Goal: Information Seeking & Learning: Learn about a topic

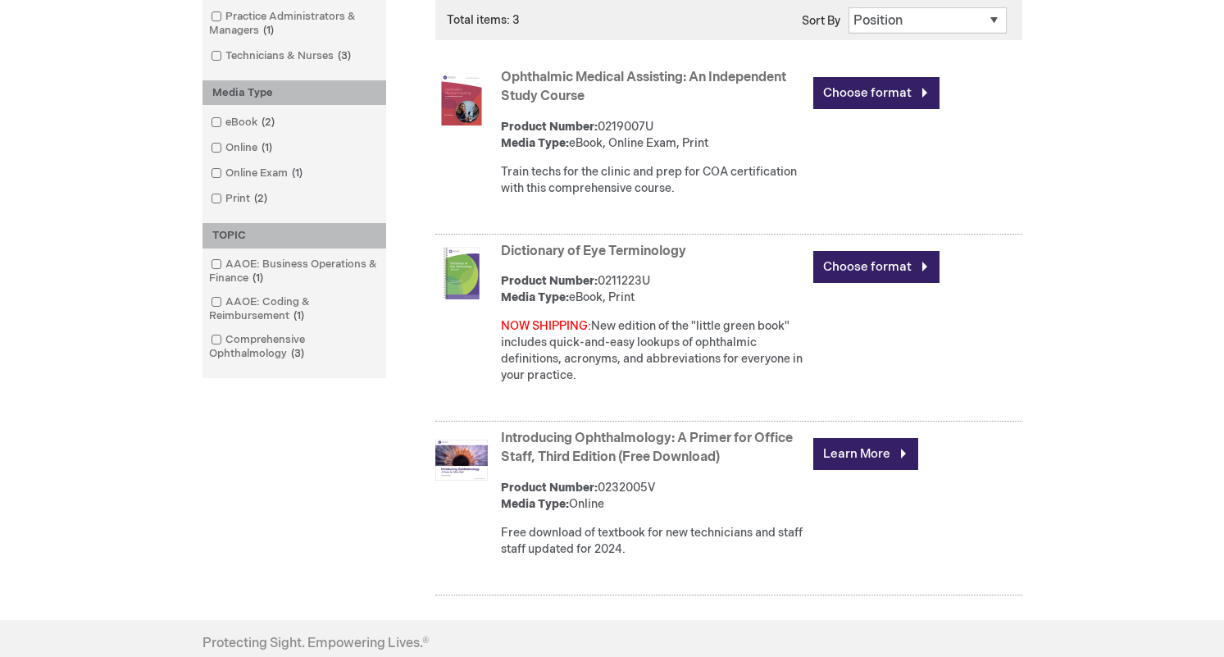
scroll to position [446, 0]
click at [559, 434] on link "Introducing Ophthalmology: A Primer for Office Staff, Third Edition (Free Downl…" at bounding box center [647, 448] width 292 height 34
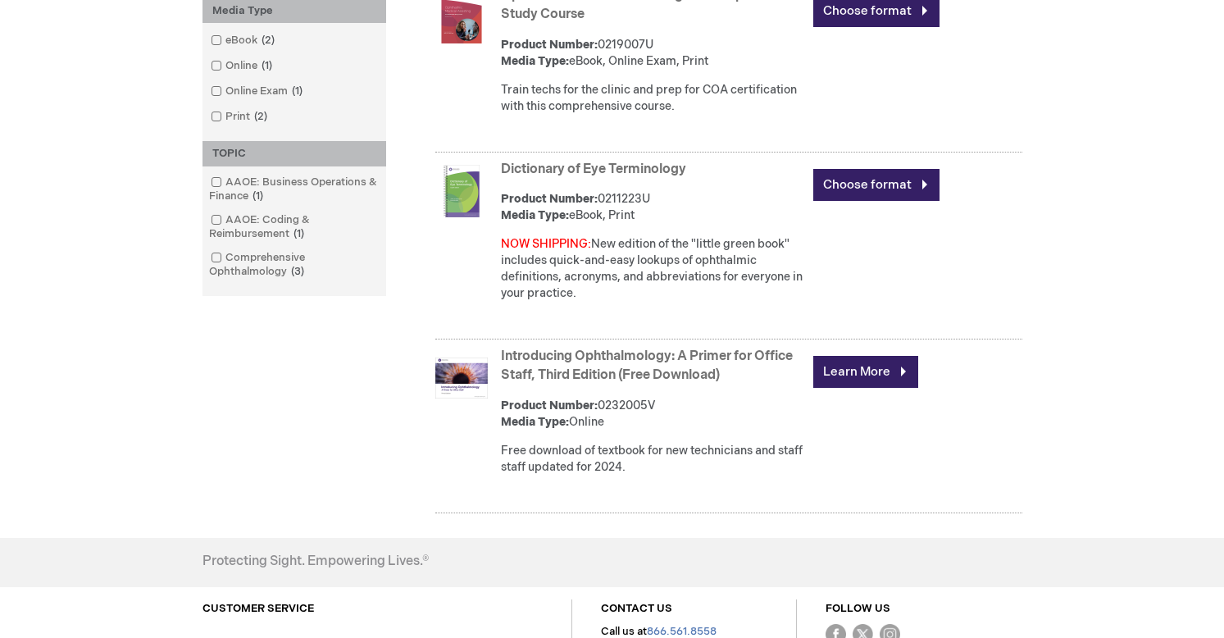
scroll to position [547, 0]
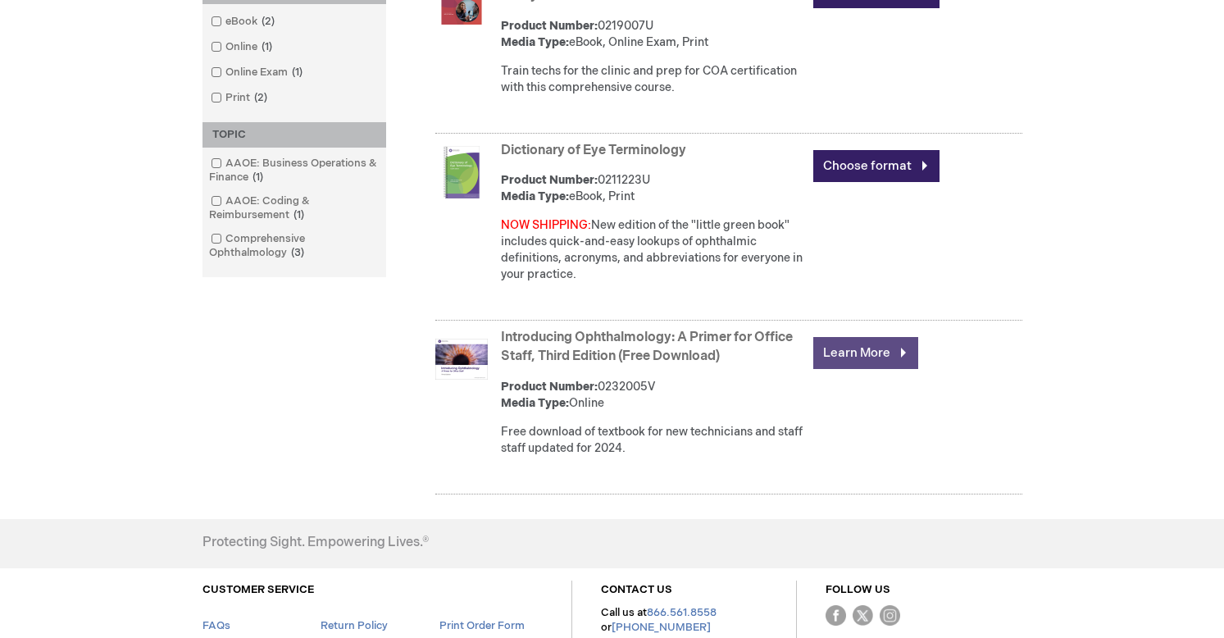
click at [855, 344] on link "Learn More" at bounding box center [866, 353] width 105 height 32
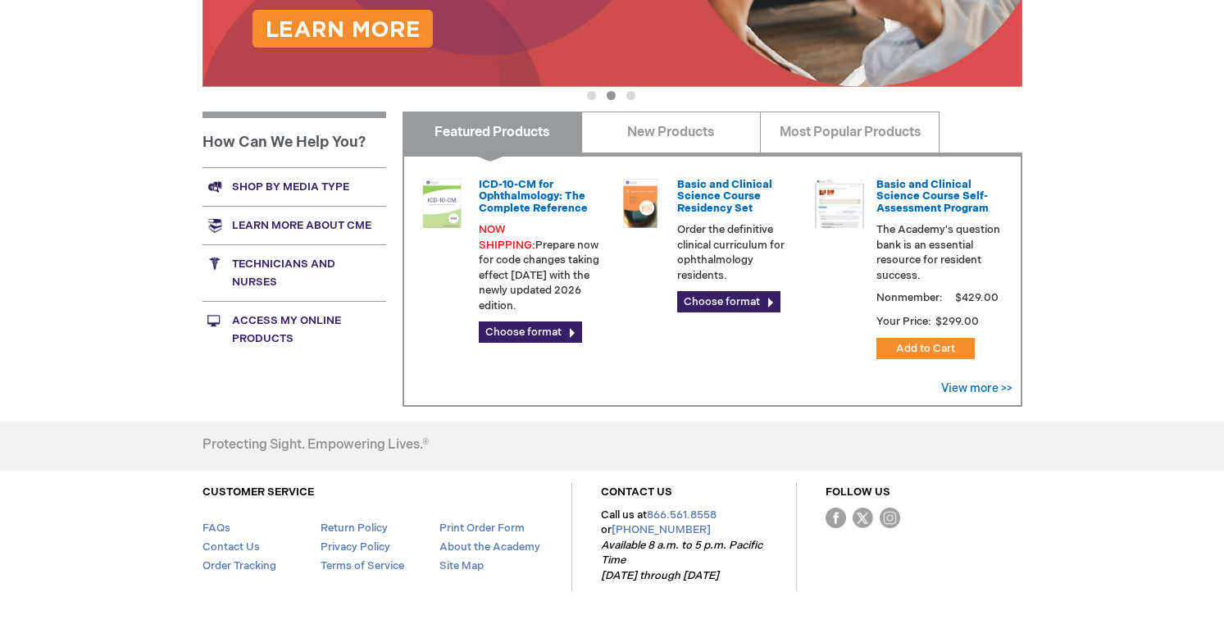
scroll to position [557, 0]
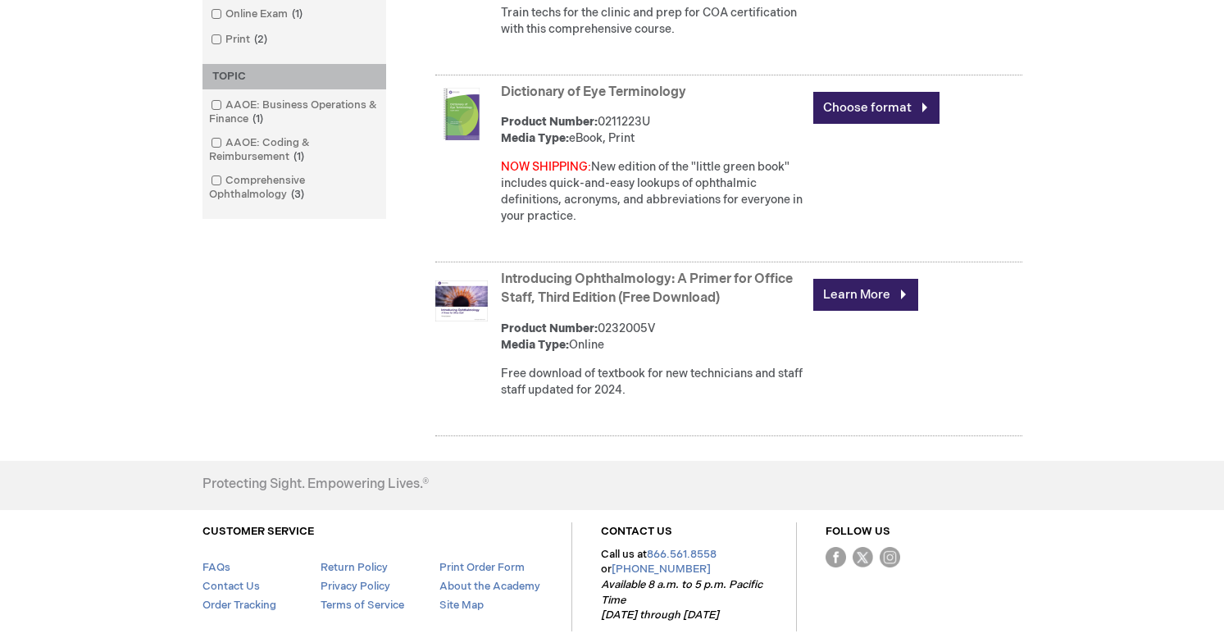
scroll to position [593, 0]
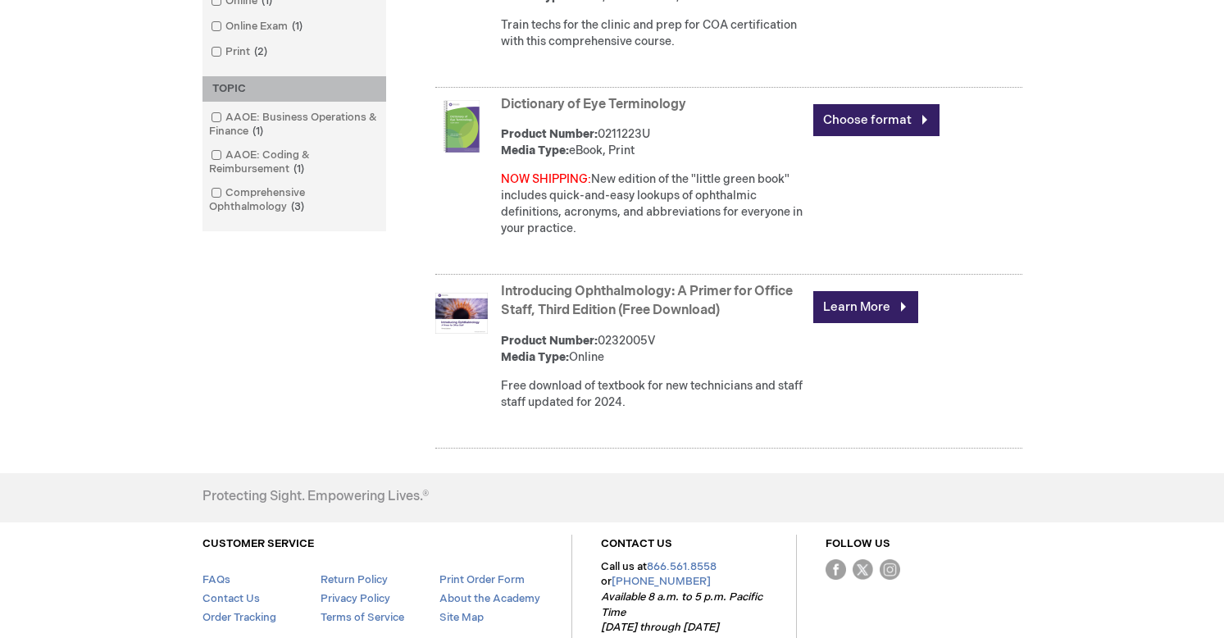
click at [706, 299] on link "Introducing Ophthalmology: A Primer for Office Staff, Third Edition (Free Downl…" at bounding box center [647, 301] width 292 height 34
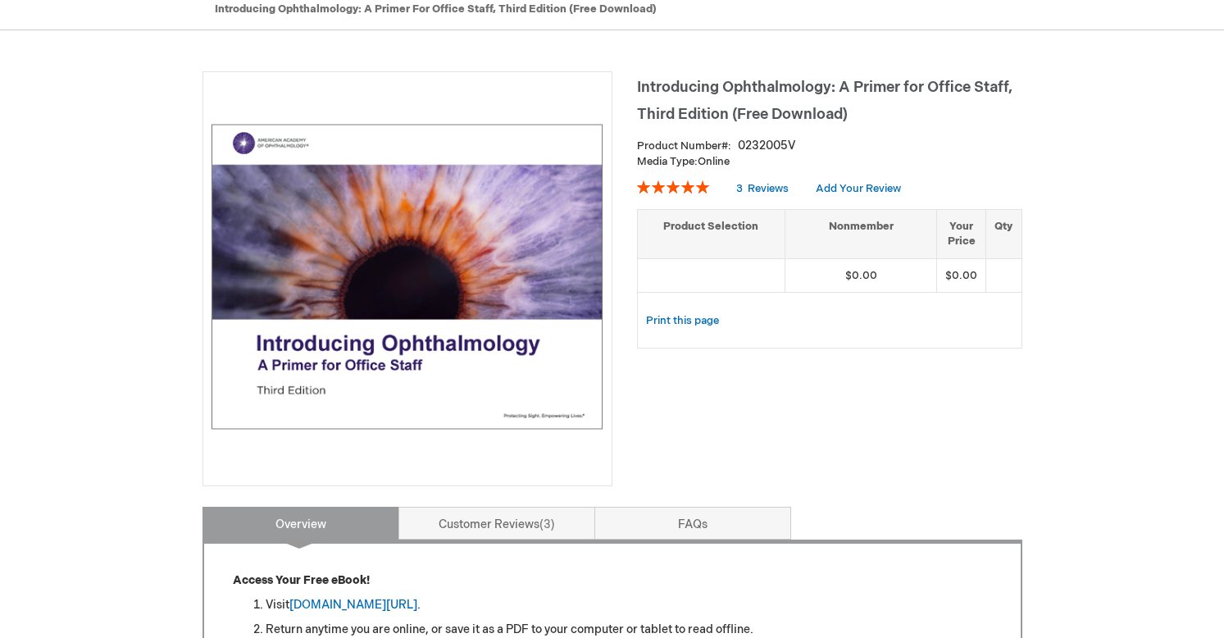
scroll to position [198, 0]
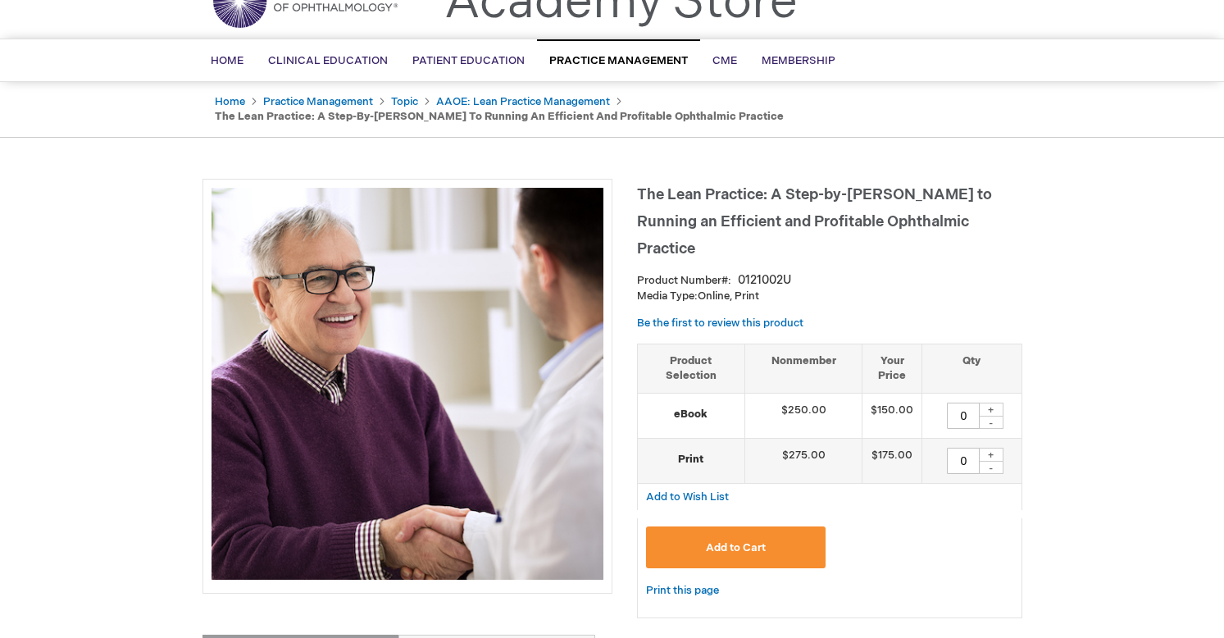
scroll to position [81, 0]
